Goal: Task Accomplishment & Management: Complete application form

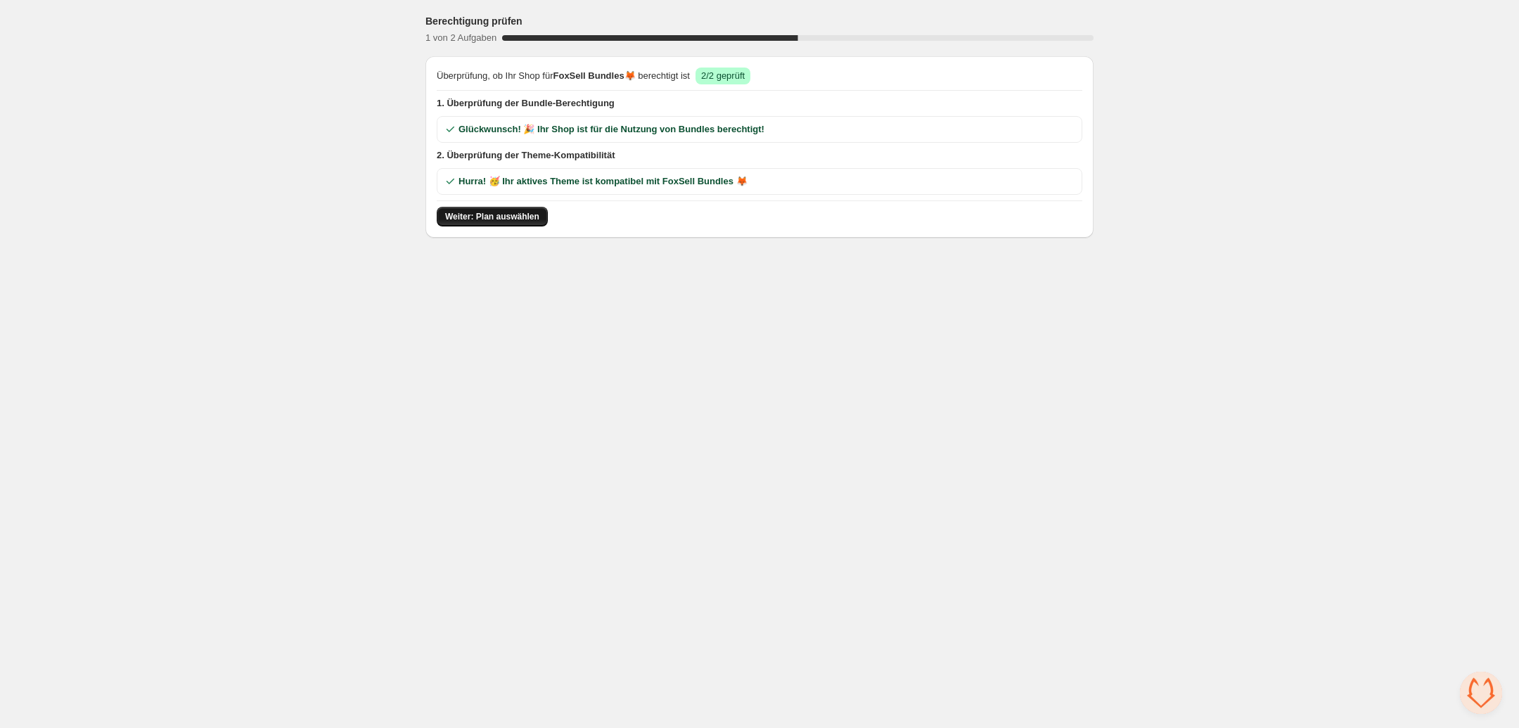
click at [482, 224] on button "Weiter: Plan auswählen" at bounding box center [492, 217] width 111 height 20
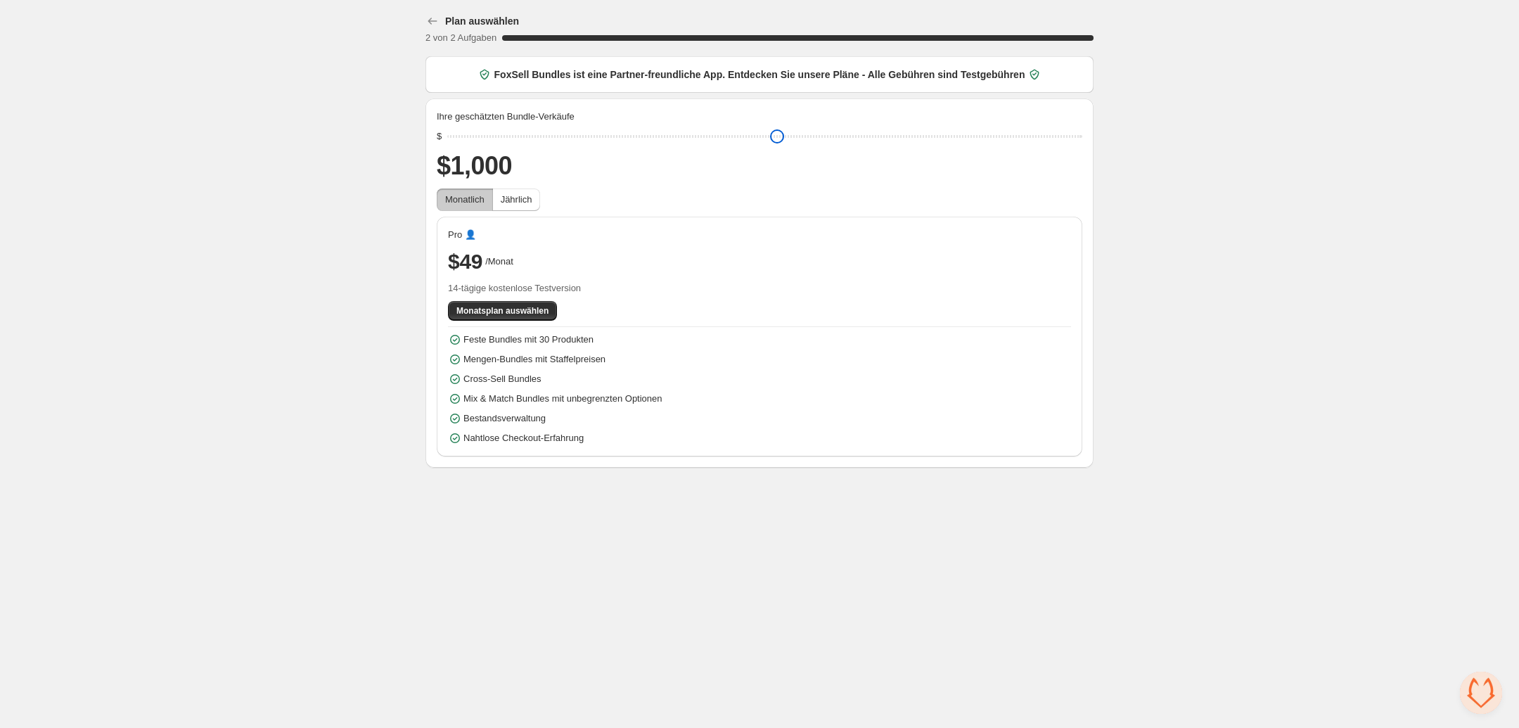
drag, startPoint x: 556, startPoint y: 140, endPoint x: 434, endPoint y: 137, distance: 122.4
click at [447, 137] on input "range" at bounding box center [764, 137] width 635 height 20
drag, startPoint x: 455, startPoint y: 138, endPoint x: 511, endPoint y: 138, distance: 56.2
click at [511, 138] on input "range" at bounding box center [764, 137] width 635 height 20
drag, startPoint x: 501, startPoint y: 137, endPoint x: 522, endPoint y: 137, distance: 20.4
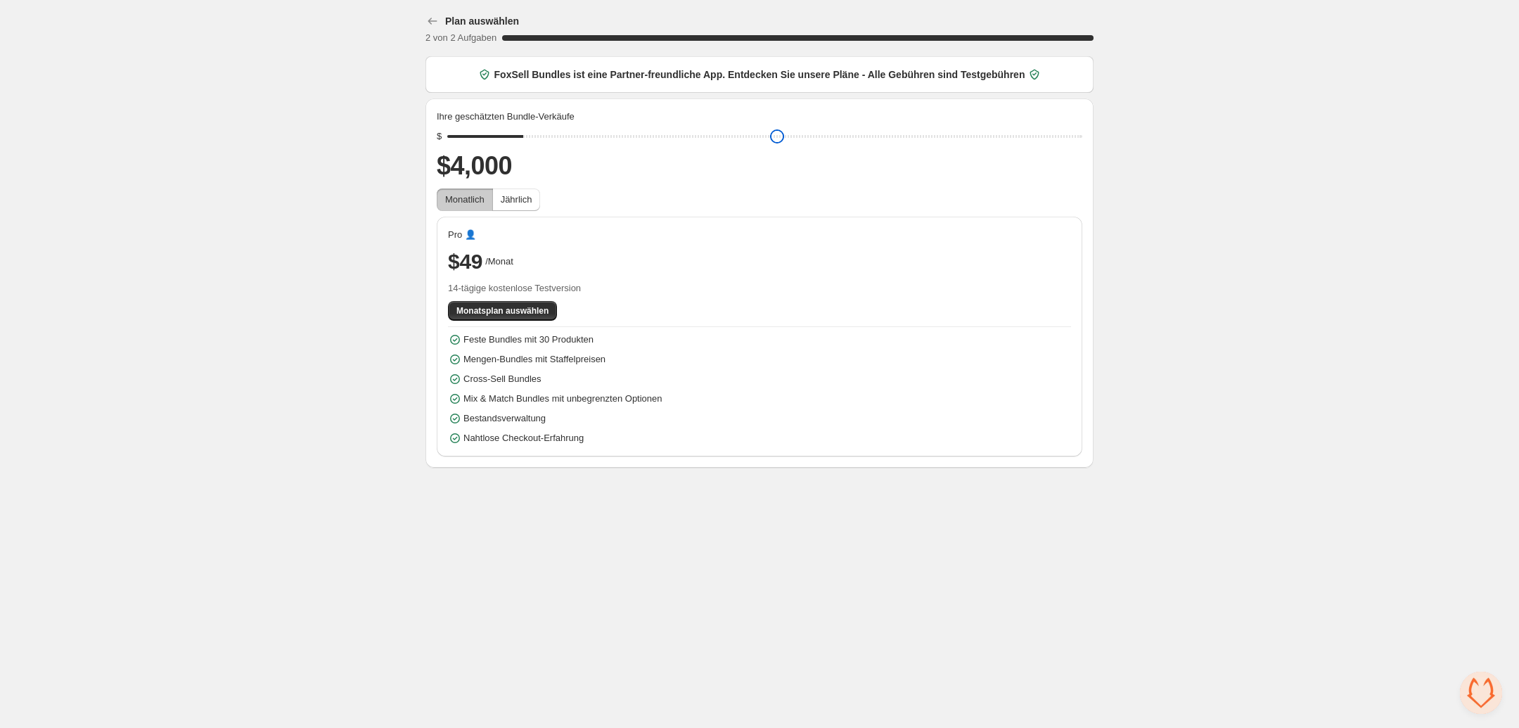
type input "****"
click at [522, 137] on input "range" at bounding box center [764, 137] width 635 height 20
